Goal: Navigation & Orientation: Find specific page/section

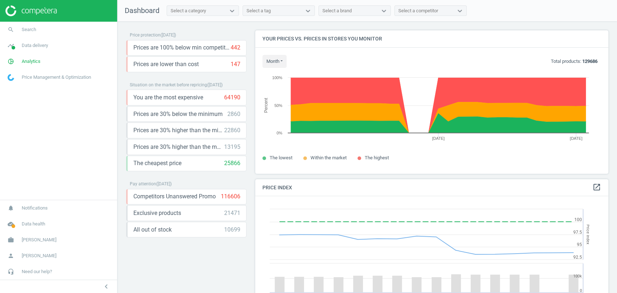
scroll to position [156, 359]
click at [34, 63] on span "Analytics" at bounding box center [31, 61] width 19 height 7
click at [40, 47] on span "Data delivery" at bounding box center [35, 45] width 26 height 7
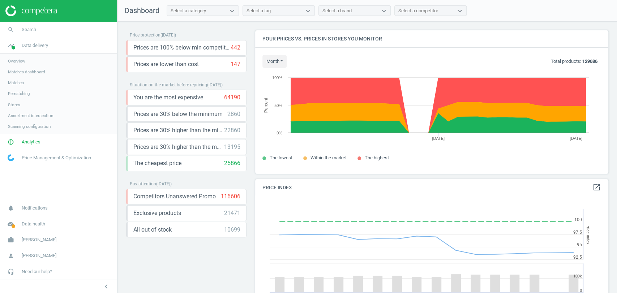
click at [11, 104] on span "Stores" at bounding box center [14, 105] width 12 height 6
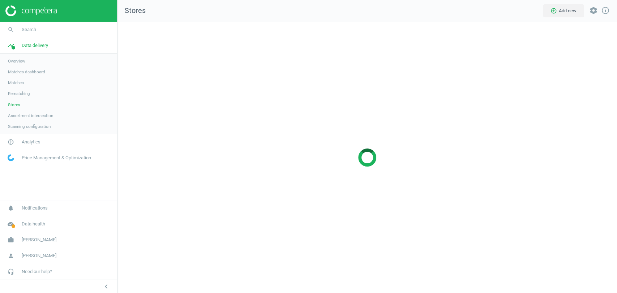
scroll to position [284, 512]
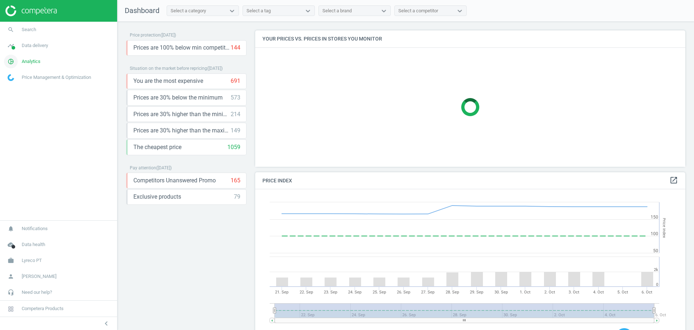
scroll to position [180, 437]
click at [34, 61] on span "Analytics" at bounding box center [31, 61] width 19 height 7
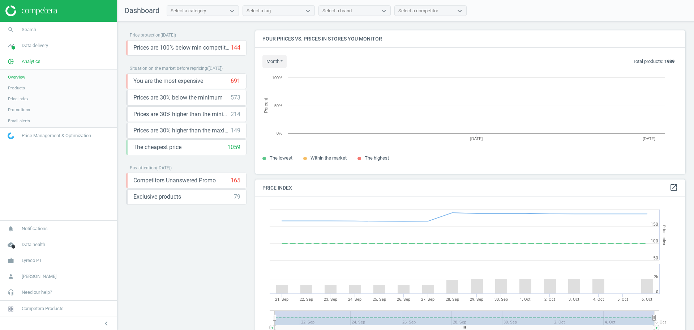
scroll to position [157, 437]
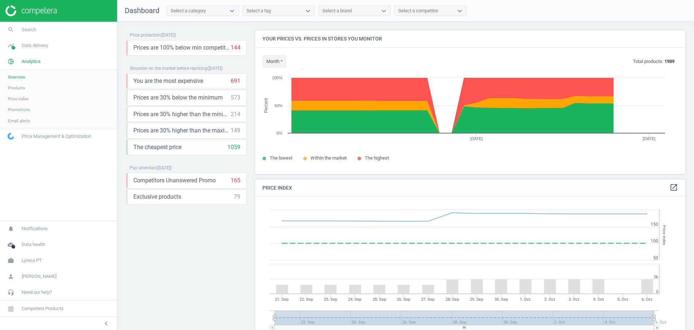
click at [18, 87] on span "Products" at bounding box center [16, 88] width 17 height 6
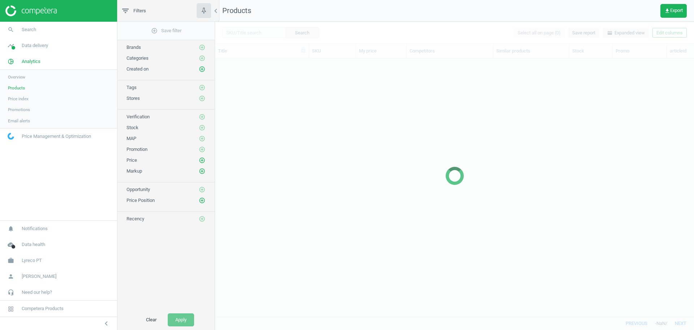
scroll to position [244, 472]
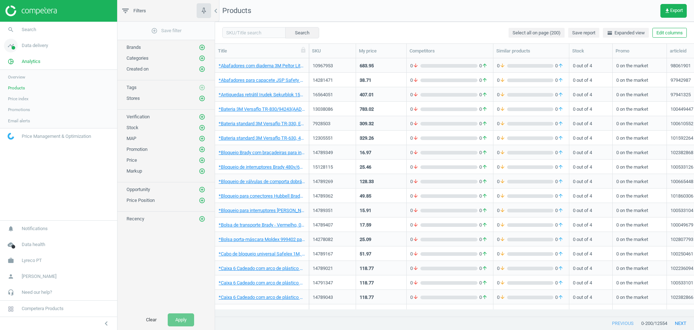
click at [39, 46] on span "Data delivery" at bounding box center [35, 45] width 26 height 7
click at [10, 105] on span "Stores" at bounding box center [14, 105] width 12 height 6
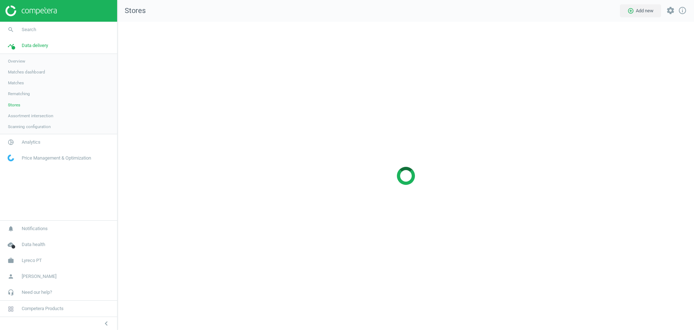
scroll to position [322, 591]
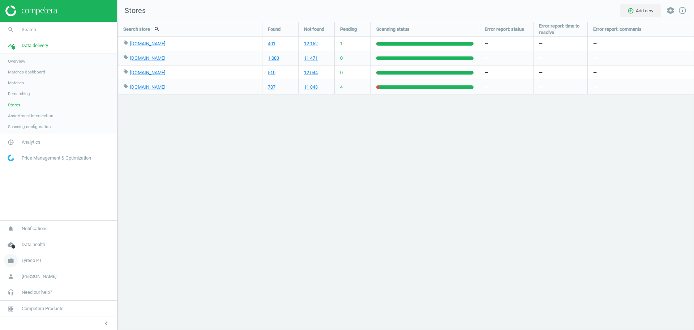
click at [45, 260] on link "work Lyreco PT" at bounding box center [58, 260] width 117 height 16
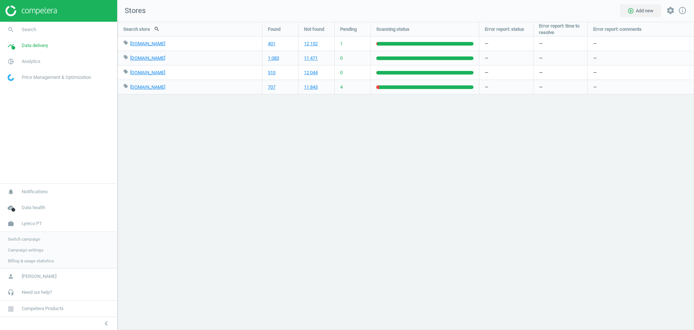
click at [16, 239] on span "Switch campaign" at bounding box center [24, 239] width 32 height 6
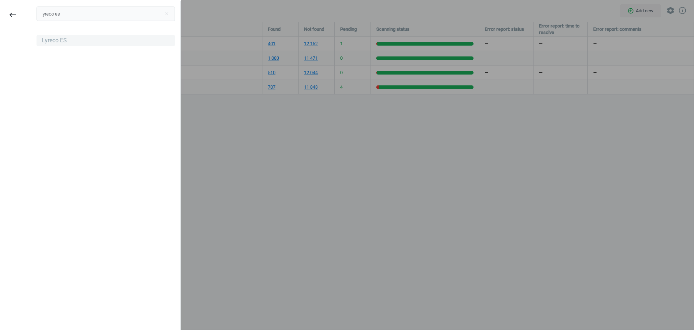
type input "lyreco es"
click at [54, 43] on div "Lyreco ES" at bounding box center [54, 41] width 25 height 8
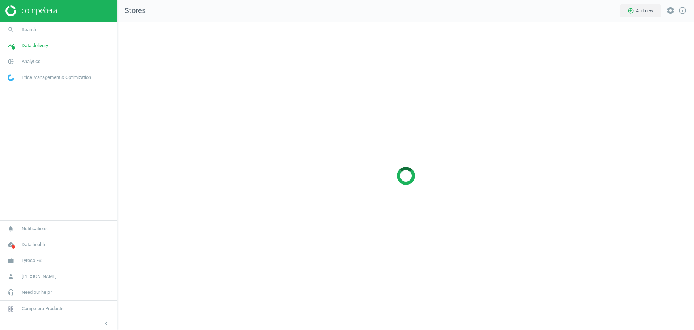
scroll to position [322, 591]
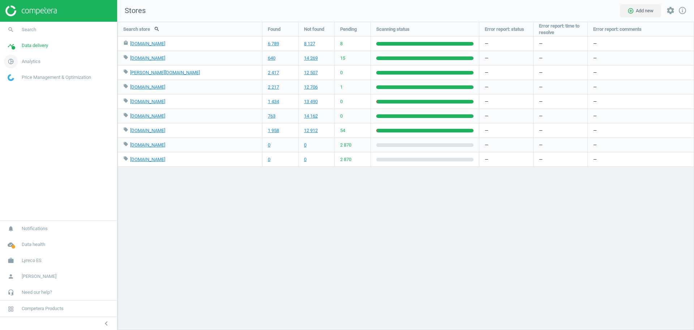
click at [24, 60] on span "Analytics" at bounding box center [31, 61] width 19 height 7
click at [20, 88] on span "Products" at bounding box center [16, 88] width 17 height 6
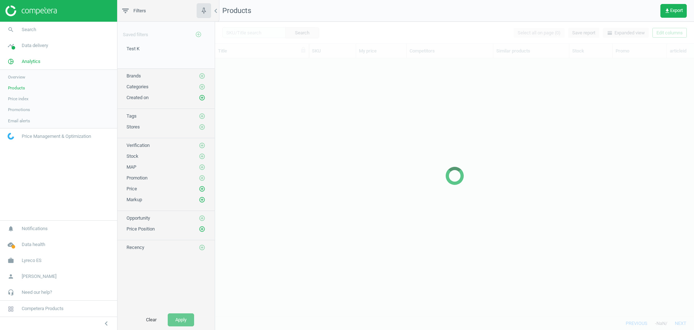
scroll to position [244, 472]
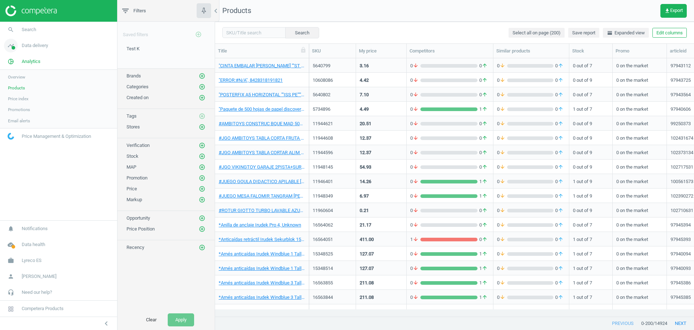
click at [33, 46] on span "Data delivery" at bounding box center [35, 45] width 26 height 7
click at [14, 104] on span "Stores" at bounding box center [14, 105] width 12 height 6
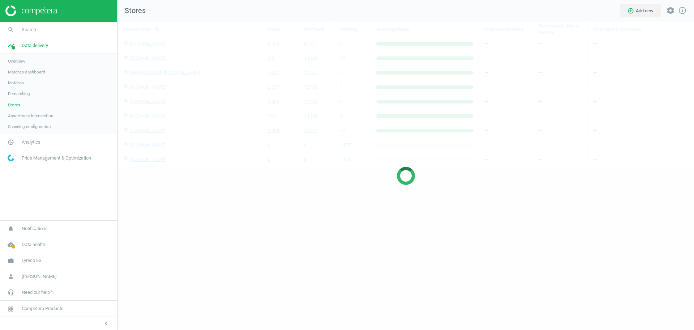
scroll to position [322, 591]
